Goal: Task Accomplishment & Management: Manage account settings

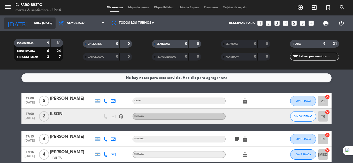
click at [53, 24] on icon "arrow_drop_down" at bounding box center [51, 23] width 6 height 6
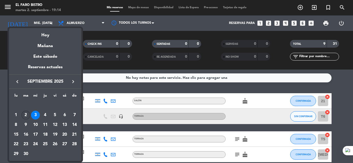
click at [25, 115] on div "2" at bounding box center [25, 115] width 9 height 9
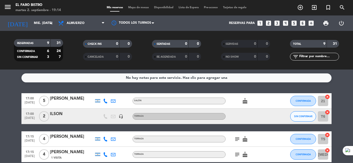
type input "[DATE] sep."
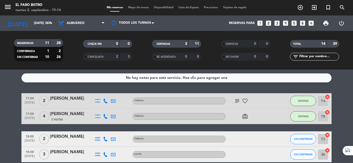
scroll to position [26, 0]
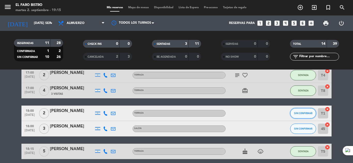
click at [306, 114] on span "SIN CONFIRMAR" at bounding box center [303, 113] width 18 height 3
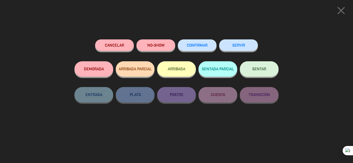
click at [157, 46] on button "NO-SHOW" at bounding box center [155, 46] width 39 height 12
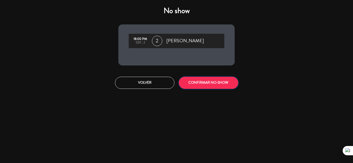
click at [212, 80] on button "CONFIRMAR NO-SHOW" at bounding box center [208, 83] width 59 height 12
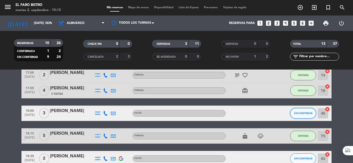
click at [301, 114] on span "SIN CONFIRMAR" at bounding box center [303, 113] width 18 height 3
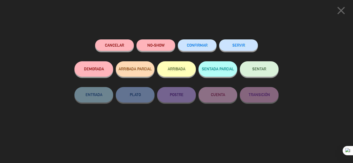
click at [261, 66] on button "SENTAR" at bounding box center [259, 68] width 39 height 15
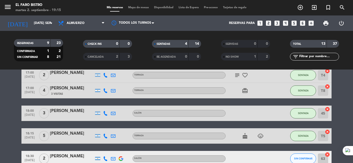
scroll to position [52, 0]
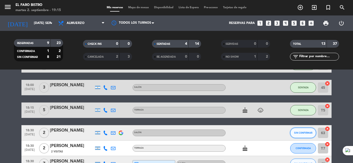
click at [307, 132] on span "SIN CONFIRMAR" at bounding box center [303, 133] width 18 height 3
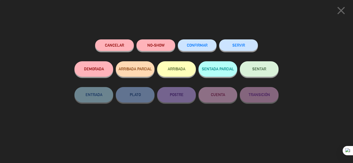
click at [268, 71] on button "SENTAR" at bounding box center [259, 68] width 39 height 15
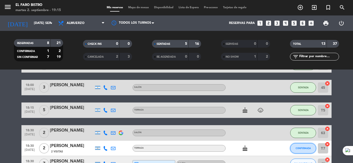
click at [308, 145] on button "CONFIRMADA" at bounding box center [303, 149] width 26 height 10
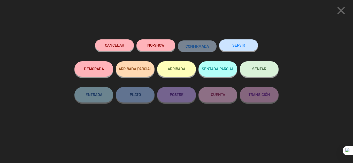
click at [263, 69] on span "SENTAR" at bounding box center [259, 69] width 14 height 4
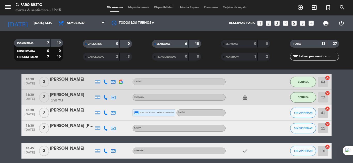
scroll to position [103, 0]
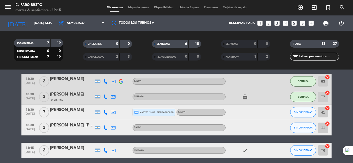
click at [60, 108] on div "[PERSON_NAME]" at bounding box center [72, 110] width 44 height 7
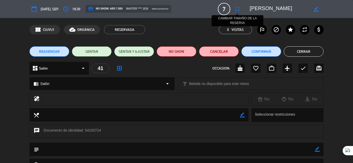
click at [240, 9] on icon "fullscreen" at bounding box center [237, 9] width 6 height 6
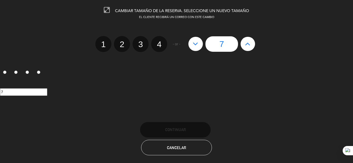
click at [195, 43] on icon at bounding box center [195, 44] width 5 height 8
type input "6"
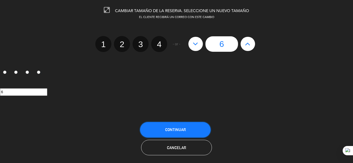
click at [183, 128] on span "Continuar" at bounding box center [175, 130] width 21 height 4
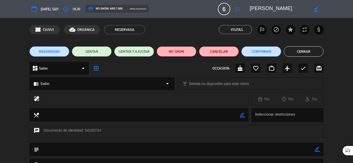
click at [308, 50] on button "Cerrar" at bounding box center [304, 51] width 40 height 10
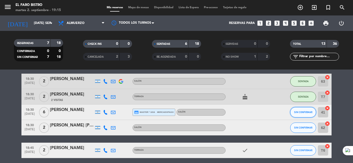
click at [306, 110] on button "SIN CONFIRMAR" at bounding box center [303, 112] width 26 height 10
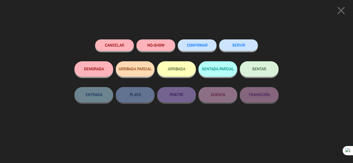
click at [256, 67] on button "SENTAR" at bounding box center [259, 68] width 39 height 15
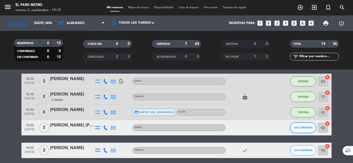
click at [303, 124] on button "SIN CONFIRMAR" at bounding box center [303, 128] width 26 height 10
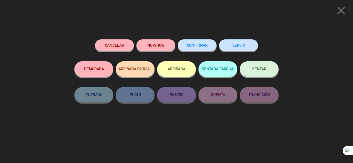
click at [260, 68] on span "SENTAR" at bounding box center [259, 69] width 14 height 4
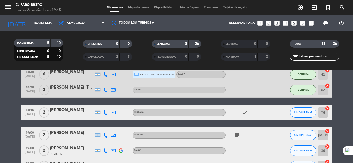
scroll to position [155, 0]
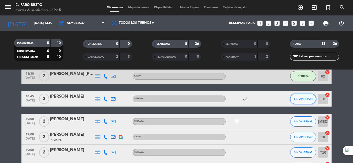
click at [300, 96] on button "SIN CONFIRMAR" at bounding box center [303, 99] width 26 height 10
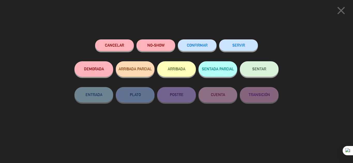
click at [256, 69] on span "SENTAR" at bounding box center [259, 69] width 14 height 4
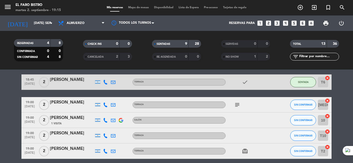
scroll to position [181, 0]
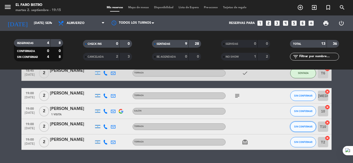
click at [300, 127] on span "SIN CONFIRMAR" at bounding box center [303, 127] width 18 height 3
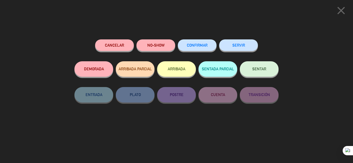
click at [262, 70] on span "SENTAR" at bounding box center [259, 69] width 14 height 4
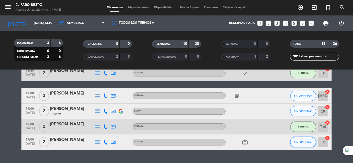
click at [303, 141] on button "SIN CONFIRMAR" at bounding box center [303, 142] width 26 height 10
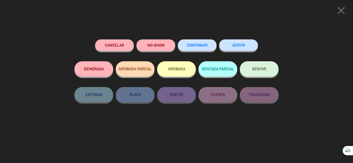
click at [258, 68] on span "SENTAR" at bounding box center [259, 69] width 14 height 4
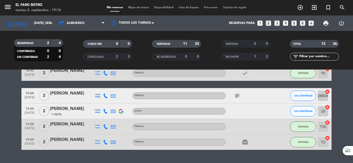
click at [235, 93] on icon "subject" at bounding box center [237, 96] width 6 height 6
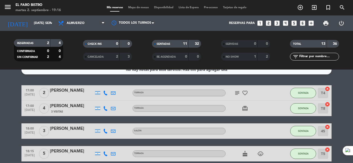
scroll to position [0, 0]
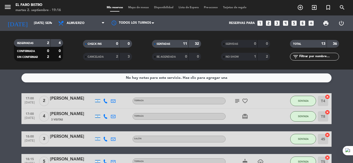
click at [235, 103] on icon "subject" at bounding box center [237, 101] width 6 height 6
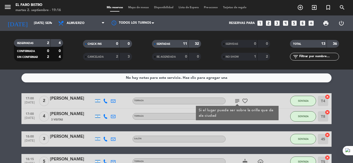
click at [269, 122] on div "card_giftcard" at bounding box center [248, 116] width 46 height 15
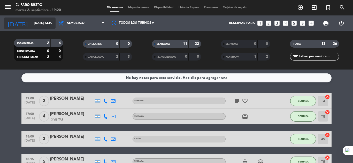
click at [52, 22] on icon "arrow_drop_down" at bounding box center [51, 23] width 6 height 6
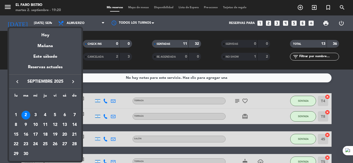
click at [35, 116] on div "3" at bounding box center [35, 115] width 9 height 9
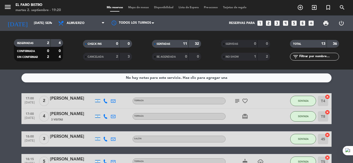
type input "mié. [DATE]"
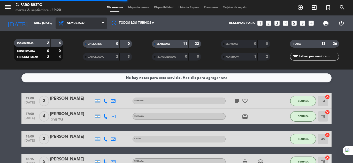
click at [101, 24] on span "Almuerzo" at bounding box center [82, 23] width 52 height 11
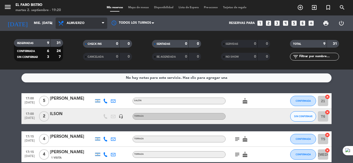
click at [102, 21] on icon at bounding box center [103, 23] width 2 height 4
click at [84, 46] on div "menu El Faro Bistro martes 2. septiembre - 19:20 Mis reservas Mapa de mesas Dis…" at bounding box center [176, 35] width 353 height 70
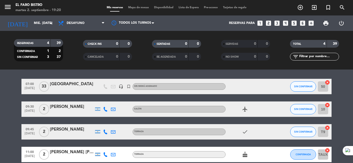
scroll to position [26, 0]
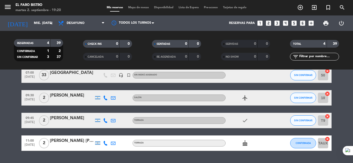
click at [275, 24] on icon "looks_3" at bounding box center [277, 23] width 7 height 7
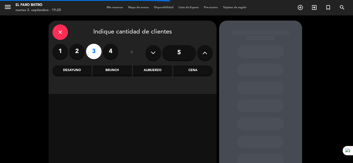
click at [74, 70] on div "Desayuno" at bounding box center [71, 71] width 39 height 10
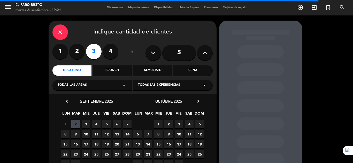
click at [87, 124] on span "3" at bounding box center [86, 124] width 9 height 9
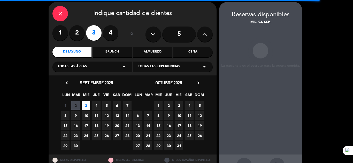
scroll to position [21, 0]
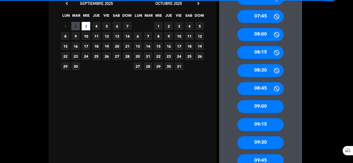
click at [268, 105] on div "09:00" at bounding box center [260, 106] width 46 height 13
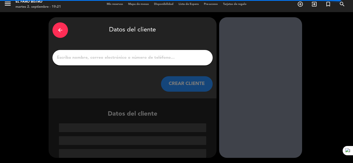
click at [89, 58] on input "1" at bounding box center [132, 57] width 152 height 7
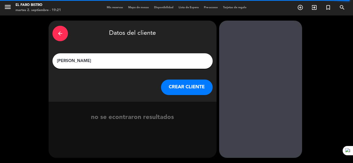
type input "[PERSON_NAME]"
click at [185, 87] on button "CREAR CLIENTE" at bounding box center [187, 87] width 52 height 15
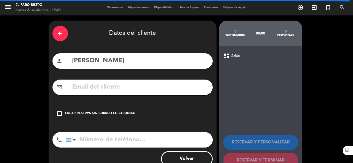
click at [94, 140] on input "tel" at bounding box center [139, 140] width 147 height 15
type input "[PHONE_NUMBER]"
click at [237, 56] on span "Salón" at bounding box center [235, 56] width 9 height 6
click at [236, 57] on span "Salón" at bounding box center [235, 56] width 9 height 6
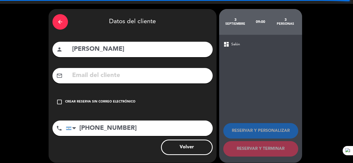
scroll to position [17, 0]
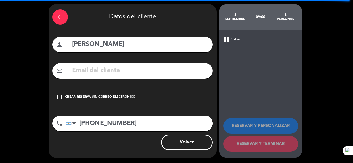
click at [230, 39] on div "dashboard Salón" at bounding box center [260, 39] width 75 height 6
click at [59, 97] on icon "check_box_outline_blank" at bounding box center [59, 97] width 6 height 6
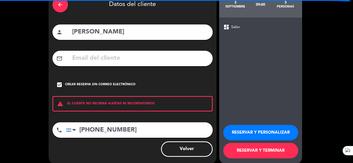
scroll to position [36, 0]
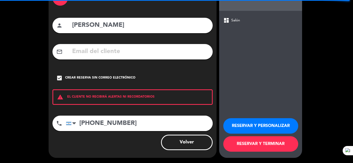
click at [136, 22] on input "[PERSON_NAME]" at bounding box center [140, 25] width 137 height 11
type input "[PERSON_NAME] HAB 601"
click at [138, 119] on input "[PHONE_NUMBER]" at bounding box center [139, 123] width 147 height 15
click at [252, 142] on button "RESERVAR Y TERMINAR" at bounding box center [260, 144] width 75 height 15
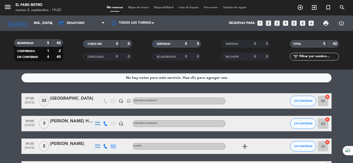
click at [72, 119] on div "[PERSON_NAME] HAB 601" at bounding box center [72, 121] width 44 height 7
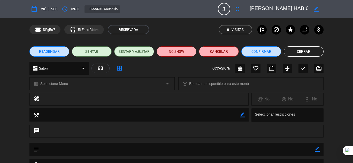
click at [82, 69] on icon "arrow_drop_down" at bounding box center [83, 68] width 6 height 6
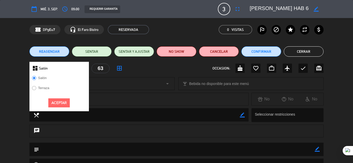
click at [45, 88] on label "Terraza" at bounding box center [43, 88] width 11 height 3
click at [54, 103] on button "Aceptar" at bounding box center [58, 103] width 21 height 9
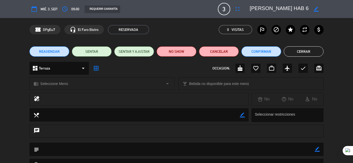
click at [297, 50] on button "Cerrar" at bounding box center [304, 51] width 40 height 10
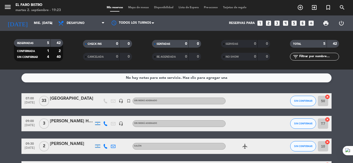
click at [77, 120] on div "[PERSON_NAME] HAB 601" at bounding box center [72, 121] width 44 height 7
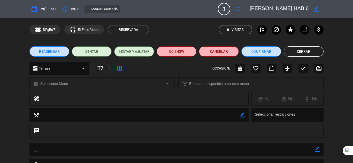
click at [103, 68] on div "T7" at bounding box center [100, 69] width 18 height 10
click at [121, 69] on icon "border_all" at bounding box center [119, 68] width 6 height 6
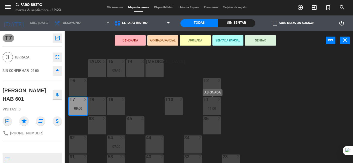
click at [204, 103] on div "T1 2" at bounding box center [212, 100] width 18 height 5
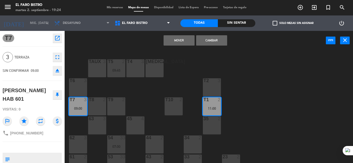
click at [216, 37] on button "Cambiar" at bounding box center [211, 40] width 31 height 10
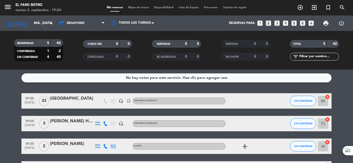
click at [151, 124] on span "Sin menú asignado" at bounding box center [145, 124] width 23 height 2
click at [52, 22] on icon "arrow_drop_down" at bounding box center [51, 23] width 6 height 6
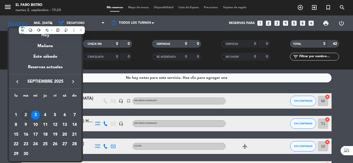
click at [27, 115] on div "2" at bounding box center [25, 115] width 9 height 9
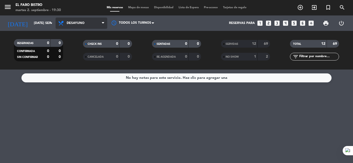
click at [103, 22] on icon at bounding box center [103, 23] width 2 height 4
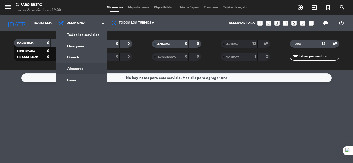
drag, startPoint x: 85, startPoint y: 69, endPoint x: 81, endPoint y: 56, distance: 13.2
click at [84, 66] on div "menu El Faro Bistro martes 2. septiembre - 19:30 Mis reservas Mapa de mesas Dis…" at bounding box center [176, 35] width 353 height 70
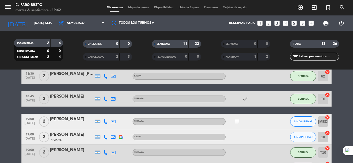
scroll to position [181, 0]
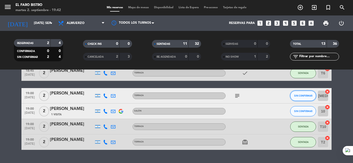
click at [296, 96] on span "SIN CONFIRMAR" at bounding box center [303, 96] width 18 height 3
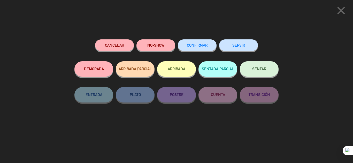
click at [260, 70] on span "SENTAR" at bounding box center [259, 69] width 14 height 4
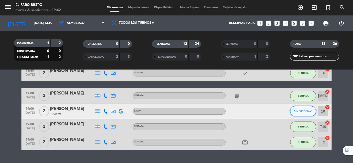
click at [307, 112] on span "SIN CONFIRMAR" at bounding box center [303, 111] width 18 height 3
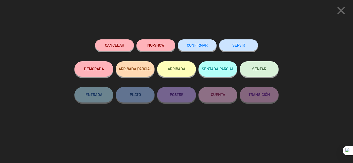
click at [160, 45] on button "NO-SHOW" at bounding box center [155, 46] width 39 height 12
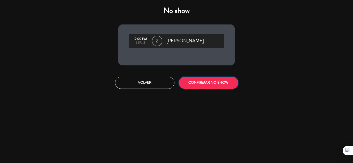
click at [217, 82] on button "CONFIRMAR NO-SHOW" at bounding box center [208, 83] width 59 height 12
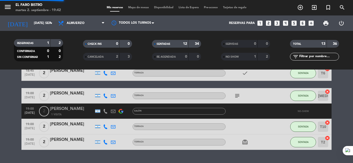
scroll to position [178, 0]
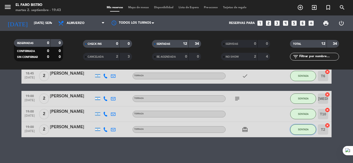
click at [308, 131] on span "SENTADA" at bounding box center [303, 129] width 11 height 3
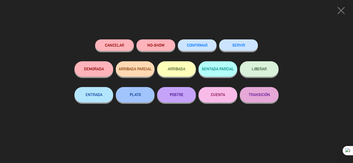
click at [246, 45] on button "SERVIR" at bounding box center [238, 46] width 39 height 12
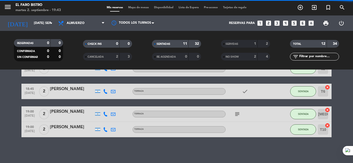
scroll to position [162, 0]
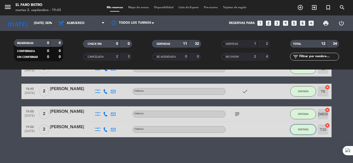
click at [300, 129] on span "SENTADA" at bounding box center [303, 129] width 11 height 3
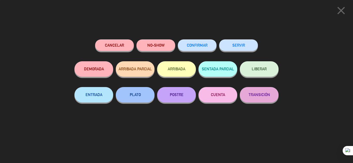
click at [245, 46] on button "SERVIR" at bounding box center [238, 46] width 39 height 12
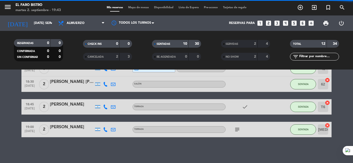
scroll to position [147, 0]
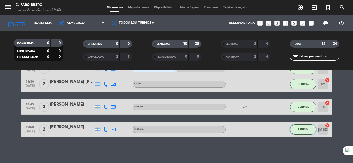
click at [304, 127] on button "SENTADA" at bounding box center [303, 130] width 26 height 10
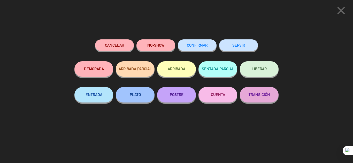
click at [243, 46] on button "SERVIR" at bounding box center [238, 46] width 39 height 12
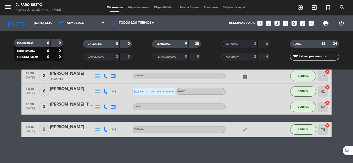
scroll to position [124, 0]
click at [300, 129] on span "SENTADA" at bounding box center [303, 129] width 11 height 3
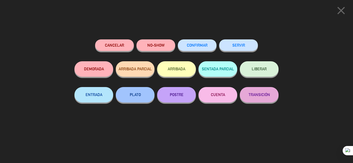
click at [242, 44] on button "SERVIR" at bounding box center [238, 46] width 39 height 12
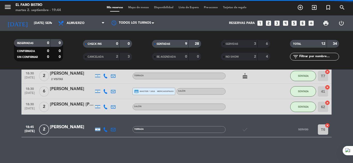
scroll to position [102, 0]
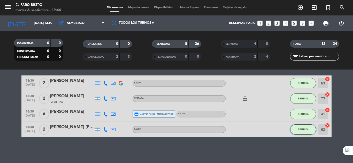
click at [303, 131] on span "SENTADA" at bounding box center [303, 129] width 11 height 3
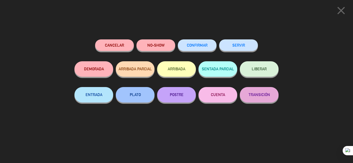
click at [239, 44] on button "SERVIR" at bounding box center [238, 46] width 39 height 12
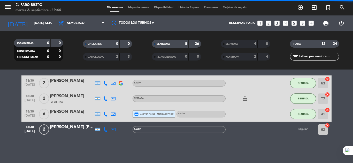
scroll to position [86, 0]
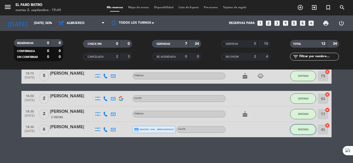
click at [304, 128] on button "SENTADA" at bounding box center [303, 130] width 26 height 10
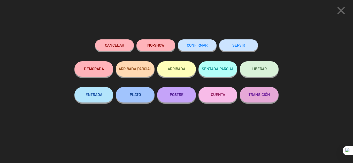
click at [234, 46] on button "SERVIR" at bounding box center [238, 46] width 39 height 12
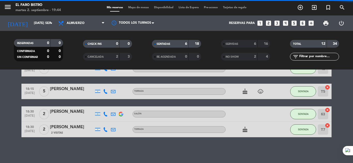
scroll to position [71, 0]
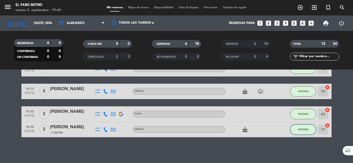
click at [302, 128] on button "SENTADA" at bounding box center [303, 130] width 26 height 10
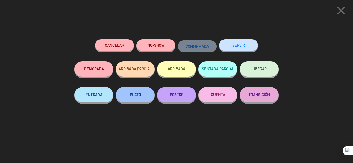
click at [240, 47] on button "SERVIR" at bounding box center [238, 46] width 39 height 12
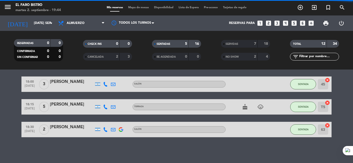
scroll to position [55, 0]
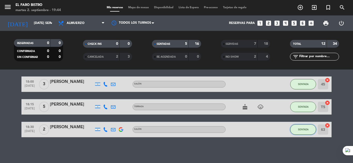
click at [300, 130] on span "SENTADA" at bounding box center [303, 129] width 11 height 3
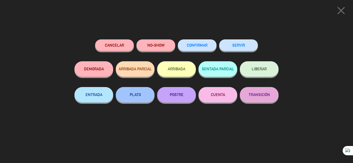
click at [245, 48] on button "SERVIR" at bounding box center [238, 46] width 39 height 12
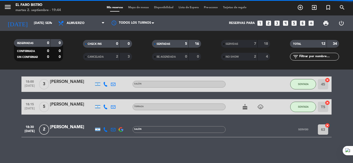
scroll to position [32, 0]
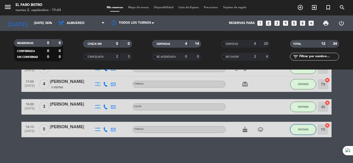
click at [301, 126] on button "SENTADA" at bounding box center [303, 130] width 26 height 10
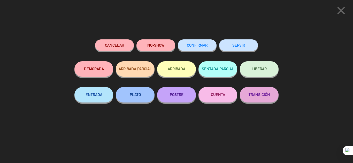
click at [238, 44] on button "SERVIR" at bounding box center [238, 46] width 39 height 12
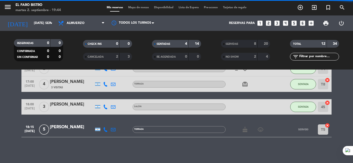
scroll to position [10, 0]
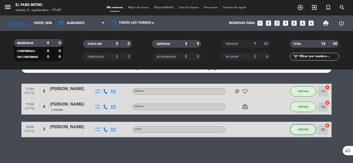
click at [304, 128] on span "SENTADA" at bounding box center [303, 129] width 11 height 3
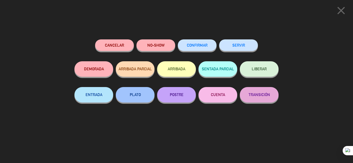
click at [238, 46] on button "SERVIR" at bounding box center [238, 46] width 39 height 12
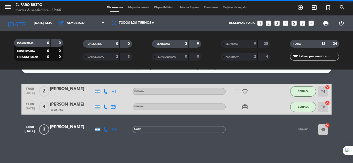
scroll to position [0, 0]
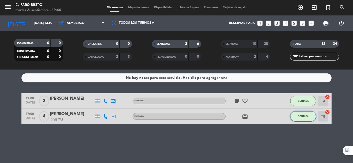
click at [300, 115] on button "SENTADA" at bounding box center [303, 117] width 26 height 10
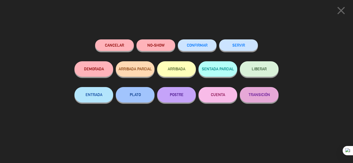
click at [238, 47] on button "SERVIR" at bounding box center [238, 46] width 39 height 12
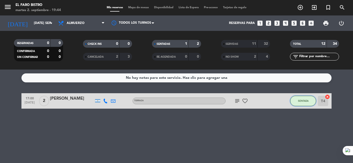
click at [301, 102] on span "SENTADA" at bounding box center [303, 101] width 11 height 3
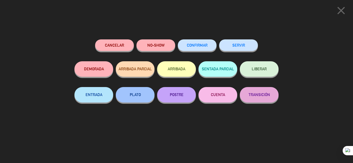
click at [242, 44] on button "SERVIR" at bounding box center [238, 46] width 39 height 12
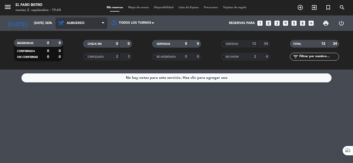
click at [103, 24] on icon at bounding box center [103, 23] width 2 height 4
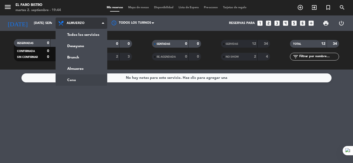
click at [91, 77] on ng-component "menu El Faro Bistro martes 2. septiembre - 19:44 Mis reservas Mapa de mesas Dis…" at bounding box center [176, 81] width 353 height 163
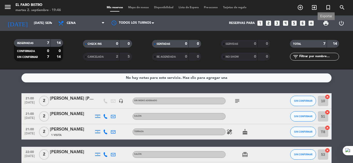
click at [325, 22] on span "print" at bounding box center [326, 23] width 6 height 6
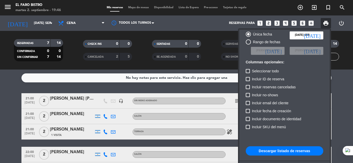
scroll to position [32, 0]
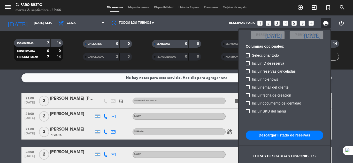
click at [290, 134] on button "Descargar listado de reservas" at bounding box center [284, 135] width 77 height 9
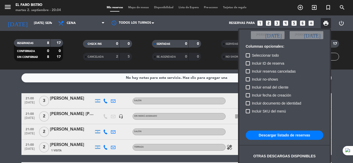
click at [50, 24] on div at bounding box center [176, 81] width 353 height 163
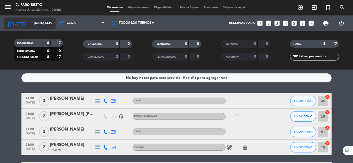
click at [52, 24] on icon "arrow_drop_down" at bounding box center [51, 23] width 6 height 6
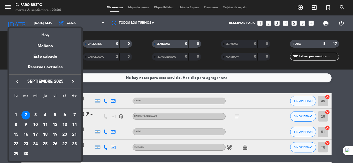
drag, startPoint x: 36, startPoint y: 114, endPoint x: 60, endPoint y: 57, distance: 61.8
click at [38, 112] on div "3" at bounding box center [35, 115] width 9 height 9
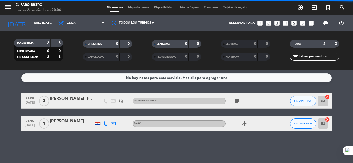
click at [102, 23] on span "Cena" at bounding box center [82, 23] width 52 height 11
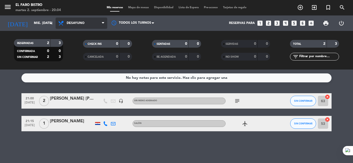
click at [84, 48] on div "menu El Faro Bistro martes 2. septiembre - 20:04 Mis reservas Mapa de mesas Dis…" at bounding box center [176, 35] width 353 height 70
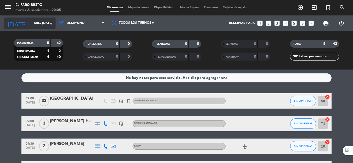
click at [51, 23] on icon "arrow_drop_down" at bounding box center [51, 23] width 6 height 6
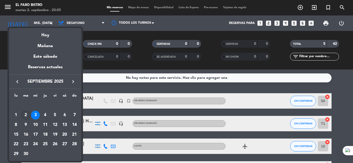
click at [28, 115] on div "2" at bounding box center [25, 115] width 9 height 9
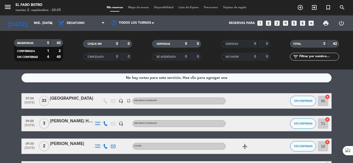
type input "[DATE] sep."
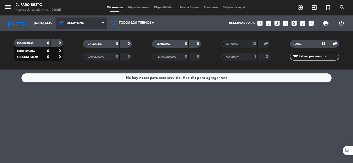
click at [106, 24] on span at bounding box center [104, 23] width 5 height 5
click at [76, 81] on ng-component "menu El Faro Bistro martes 2. septiembre - 20:05 Mis reservas Mapa de mesas Dis…" at bounding box center [176, 81] width 353 height 163
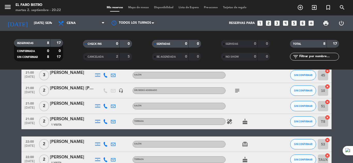
scroll to position [0, 0]
